Goal: Information Seeking & Learning: Learn about a topic

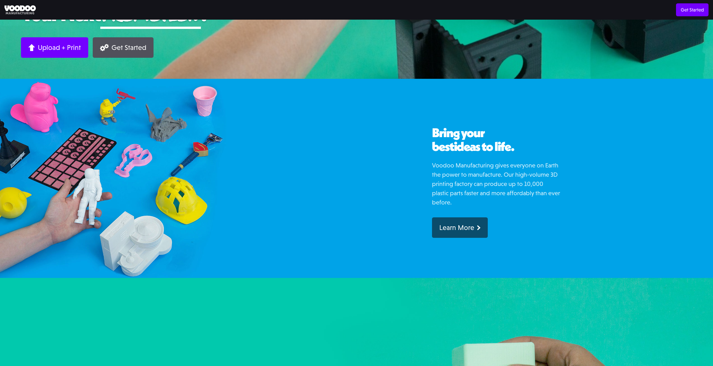
scroll to position [140, 0]
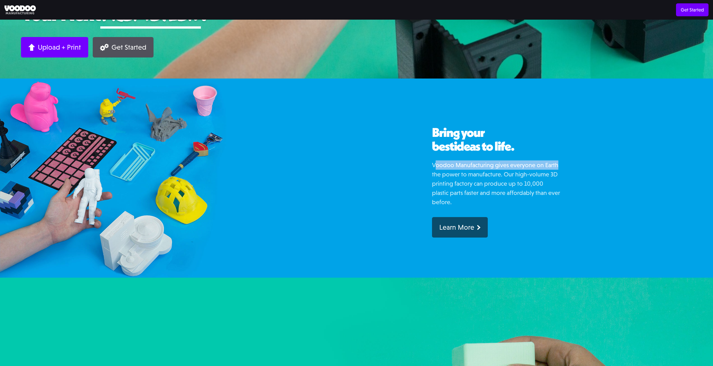
drag, startPoint x: 434, startPoint y: 167, endPoint x: 563, endPoint y: 164, distance: 129.2
click at [563, 164] on div "Bring your best ideas to life. Voodoo Manufacturing gives everyone on Earth the…" at bounding box center [562, 177] width 302 height 199
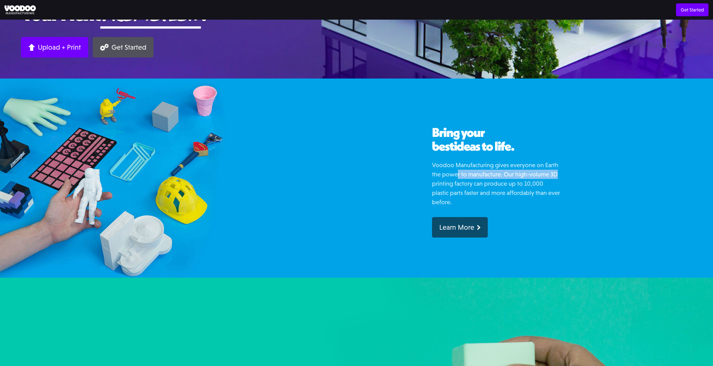
drag, startPoint x: 457, startPoint y: 178, endPoint x: 573, endPoint y: 172, distance: 117.0
click at [573, 172] on div "Bring your best ideas to life. Voodoo Manufacturing gives everyone on Earth the…" at bounding box center [562, 177] width 302 height 199
click at [552, 173] on p "Voodoo Manufacturing gives everyone on Earth the power to manufacture. Our high…" at bounding box center [496, 183] width 129 height 46
drag, startPoint x: 429, startPoint y: 184, endPoint x: 449, endPoint y: 186, distance: 19.7
click at [449, 186] on div "Bring your best ideas to life. Voodoo Manufacturing gives everyone on Earth the…" at bounding box center [562, 177] width 302 height 199
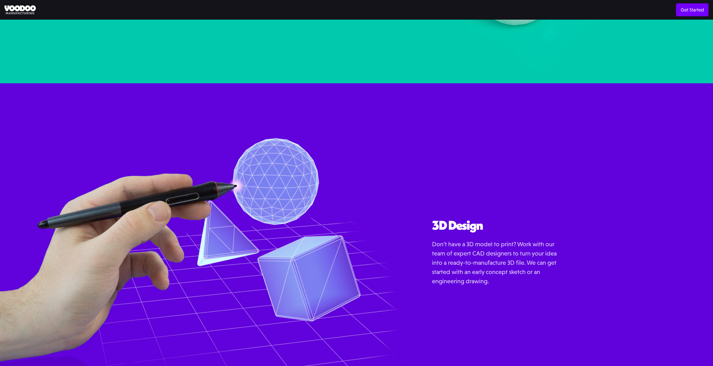
scroll to position [756, 0]
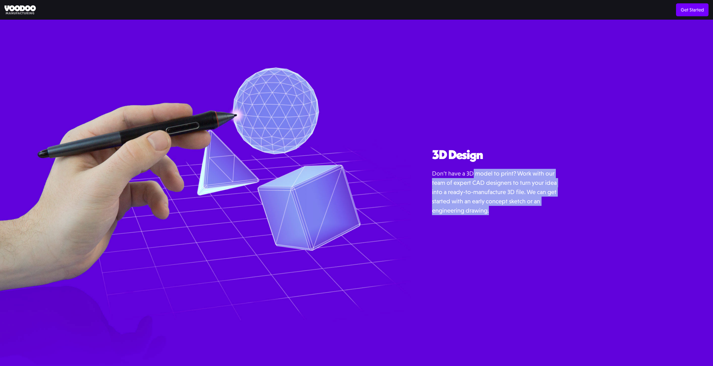
drag, startPoint x: 472, startPoint y: 174, endPoint x: 493, endPoint y: 225, distance: 55.2
click at [504, 210] on p "Don’t have a 3D model to print? Work with our team of expert CAD designers to t…" at bounding box center [496, 192] width 129 height 46
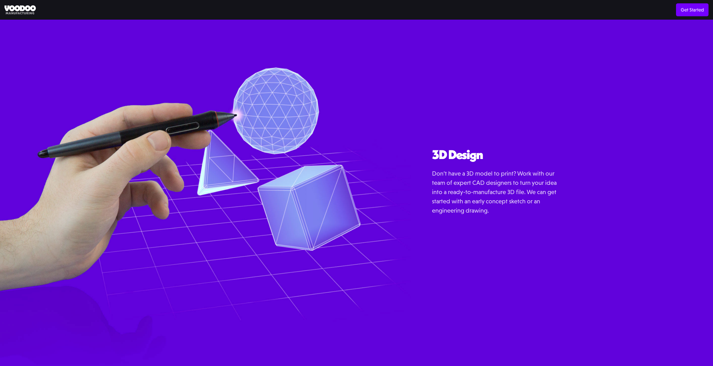
click at [492, 225] on div "Learn More" at bounding box center [496, 230] width 129 height 11
drag, startPoint x: 492, startPoint y: 212, endPoint x: 455, endPoint y: 187, distance: 45.0
click at [468, 196] on p "Don’t have a 3D model to print? Work with our team of expert CAD designers to t…" at bounding box center [496, 192] width 129 height 46
click at [435, 167] on div "3D Design Don’t have a 3D model to print? Work with our team of expert CAD desi…" at bounding box center [496, 192] width 129 height 88
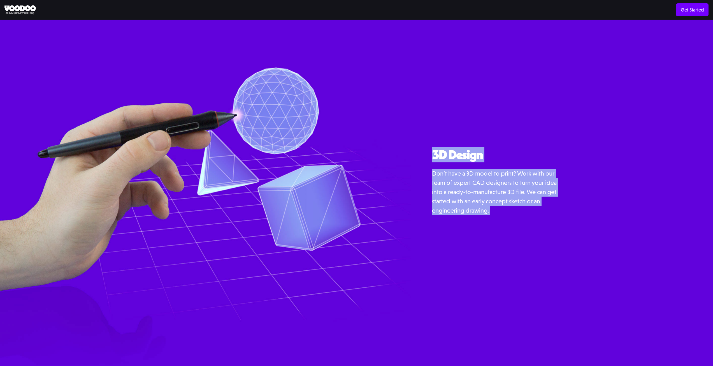
drag, startPoint x: 432, startPoint y: 140, endPoint x: 539, endPoint y: 215, distance: 130.8
click at [539, 215] on div "3D Design Don’t have a 3D model to print? Work with our team of expert CAD desi…" at bounding box center [562, 189] width 302 height 352
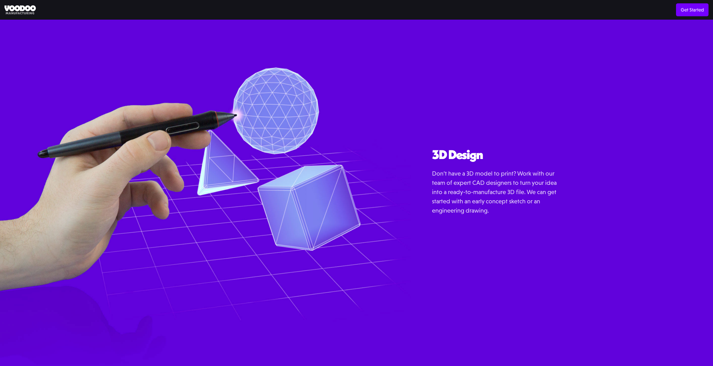
click at [539, 215] on div "3D Design Don’t have a 3D model to print? Work with our team of expert CAD desi…" at bounding box center [496, 192] width 129 height 88
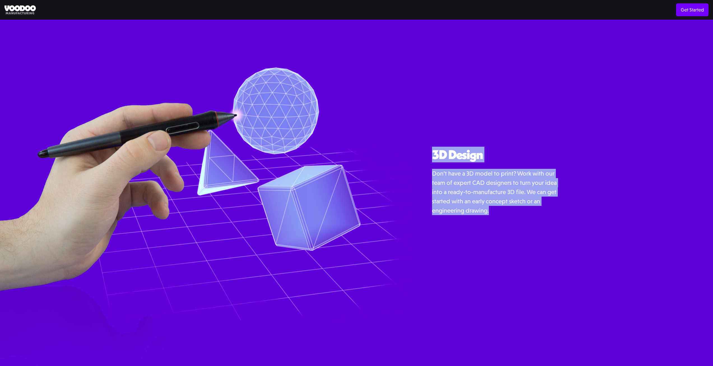
drag, startPoint x: 425, startPoint y: 149, endPoint x: 512, endPoint y: 214, distance: 108.9
click at [512, 214] on div "3D Design Don’t have a 3D model to print? Work with our team of expert CAD desi…" at bounding box center [562, 189] width 302 height 352
click at [512, 214] on p "Don’t have a 3D model to print? Work with our team of expert CAD designers to t…" at bounding box center [496, 192] width 129 height 46
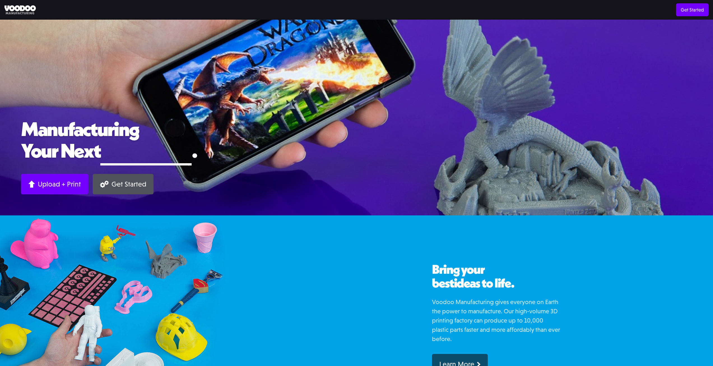
scroll to position [0, 0]
